Goal: Navigation & Orientation: Understand site structure

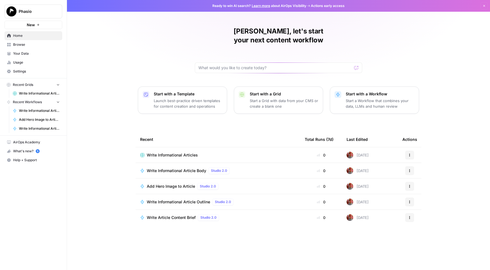
click at [23, 69] on span "Settings" at bounding box center [36, 71] width 47 height 5
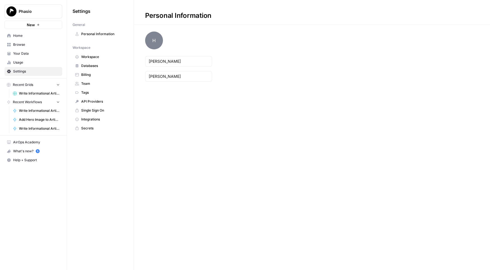
click at [23, 62] on span "Usage" at bounding box center [36, 62] width 47 height 5
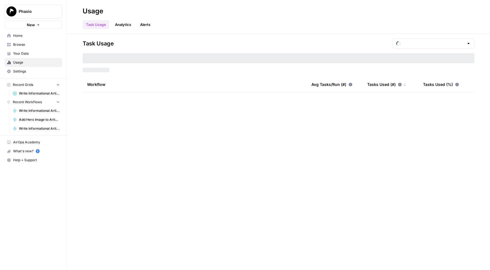
type input "August Included Tasks"
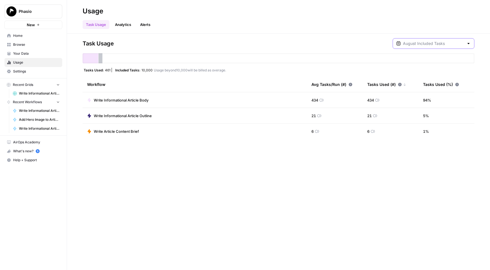
click at [447, 45] on input "text" at bounding box center [433, 44] width 61 height 6
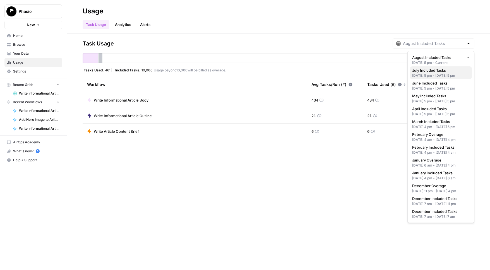
click at [437, 78] on div "[DATE] 5 pm - [DATE] 5 pm" at bounding box center [442, 75] width 58 height 5
type input "July Included Tasks"
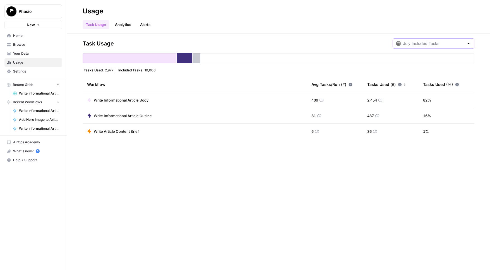
click at [444, 42] on input "text" at bounding box center [433, 44] width 61 height 6
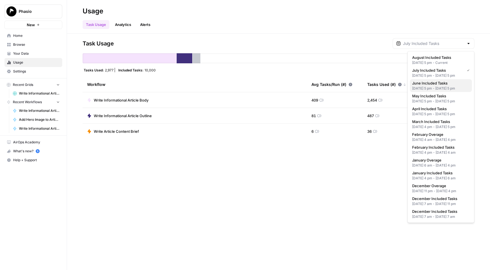
click at [439, 86] on span "June Included Tasks" at bounding box center [440, 83] width 55 height 6
type input "June Included Tasks"
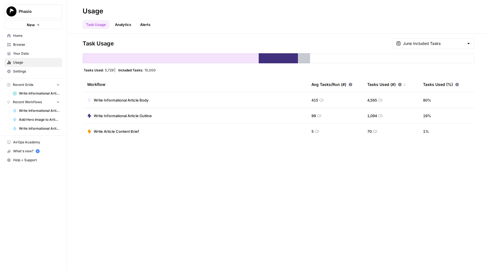
click at [31, 73] on span "Settings" at bounding box center [36, 71] width 47 height 5
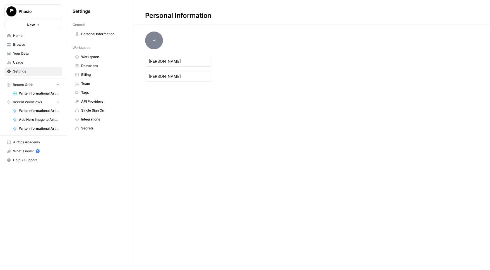
click at [92, 74] on span "Billing" at bounding box center [103, 74] width 44 height 5
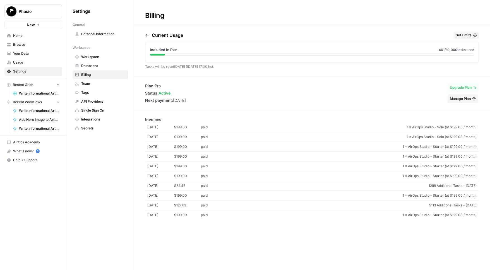
click at [470, 97] on span "Manage Plan" at bounding box center [460, 98] width 21 height 5
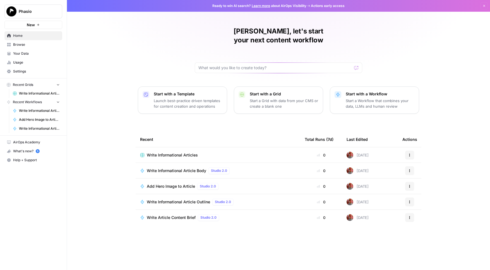
click at [27, 56] on span "Your Data" at bounding box center [36, 53] width 47 height 5
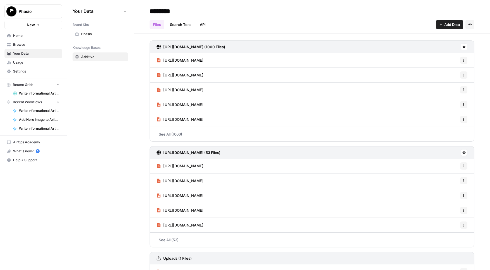
click at [28, 35] on span "Home" at bounding box center [36, 35] width 47 height 5
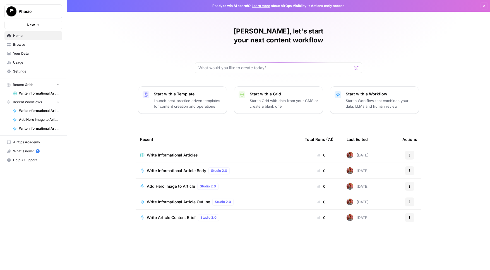
click at [44, 45] on span "Browse" at bounding box center [36, 44] width 47 height 5
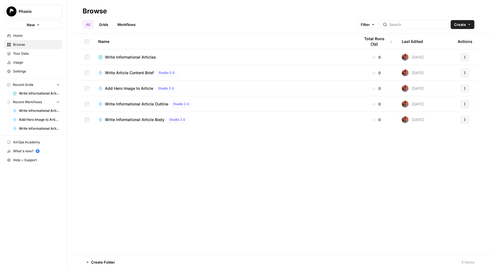
click at [33, 65] on link "Usage" at bounding box center [33, 62] width 58 height 9
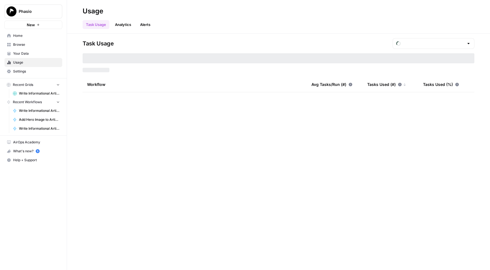
type input "August Included Tasks"
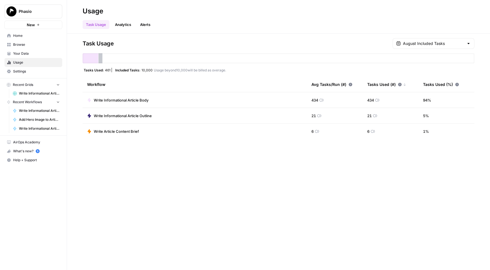
click at [21, 73] on span "Settings" at bounding box center [36, 71] width 47 height 5
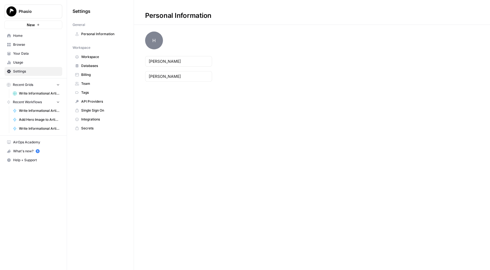
click at [105, 119] on span "Integrations" at bounding box center [103, 119] width 44 height 5
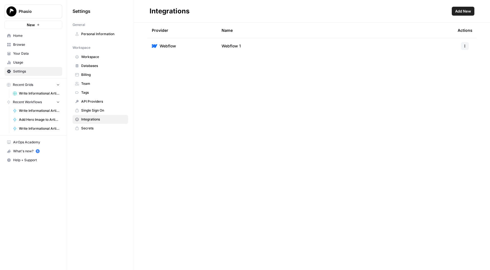
click at [100, 110] on span "Single Sign On" at bounding box center [103, 110] width 44 height 5
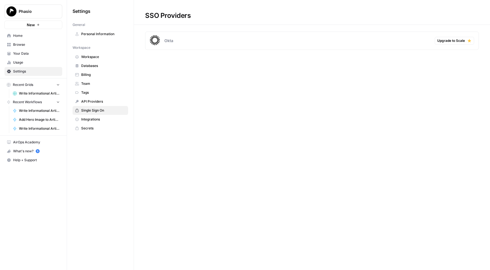
click at [99, 105] on link "API Providers" at bounding box center [101, 101] width 56 height 9
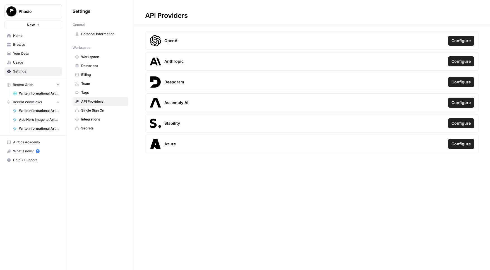
click at [97, 92] on span "Tags" at bounding box center [103, 92] width 44 height 5
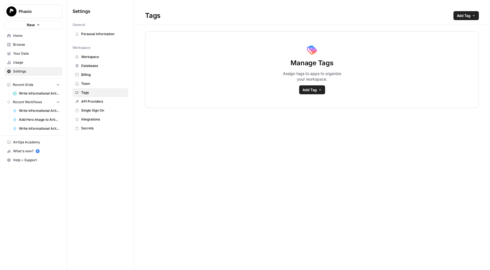
click at [89, 74] on span "Billing" at bounding box center [103, 74] width 44 height 5
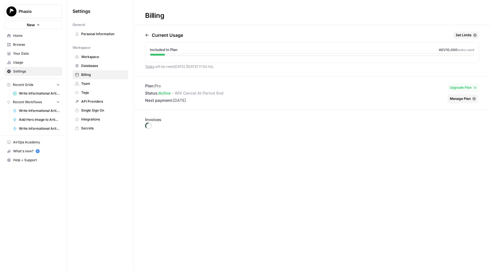
click at [87, 82] on span "Team" at bounding box center [103, 83] width 44 height 5
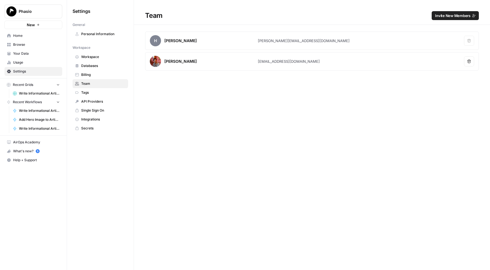
click at [94, 66] on span "Databases" at bounding box center [103, 65] width 44 height 5
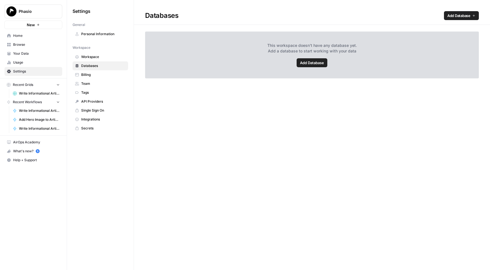
click at [99, 58] on span "Workspace" at bounding box center [103, 56] width 44 height 5
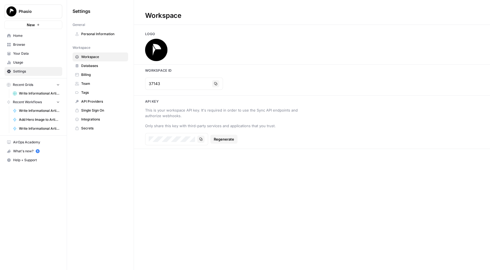
click at [36, 35] on span "Home" at bounding box center [36, 35] width 47 height 5
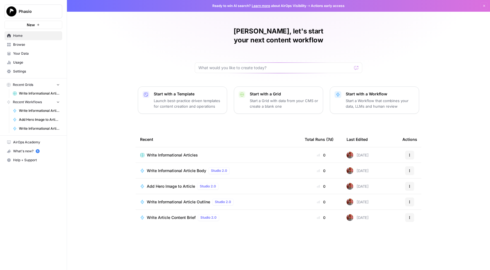
click at [41, 25] on button "New" at bounding box center [33, 25] width 58 height 8
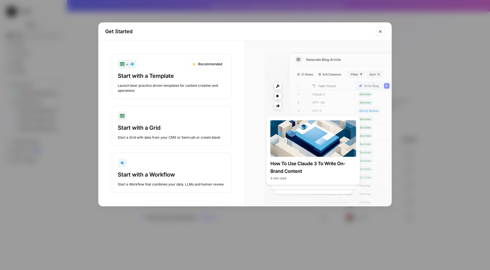
click at [164, 9] on div "Get Started + Recommended Start with a Template Launch best-practice driven tem…" at bounding box center [245, 135] width 490 height 270
